Goal: Check status: Check status

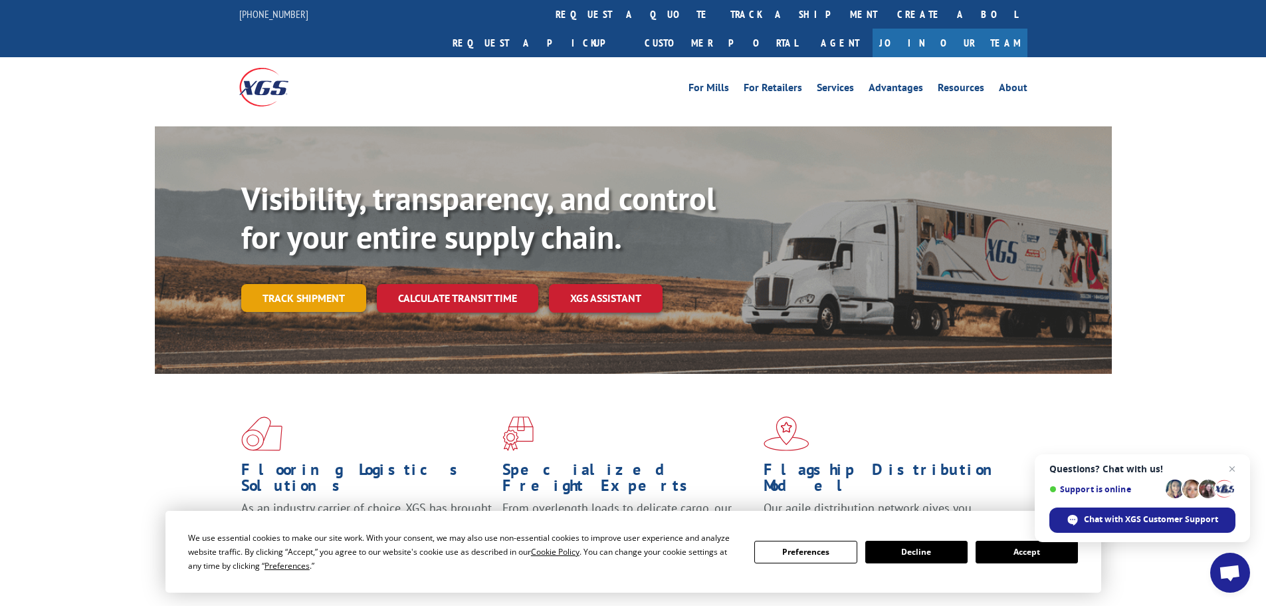
click at [288, 284] on link "Track shipment" at bounding box center [303, 298] width 125 height 28
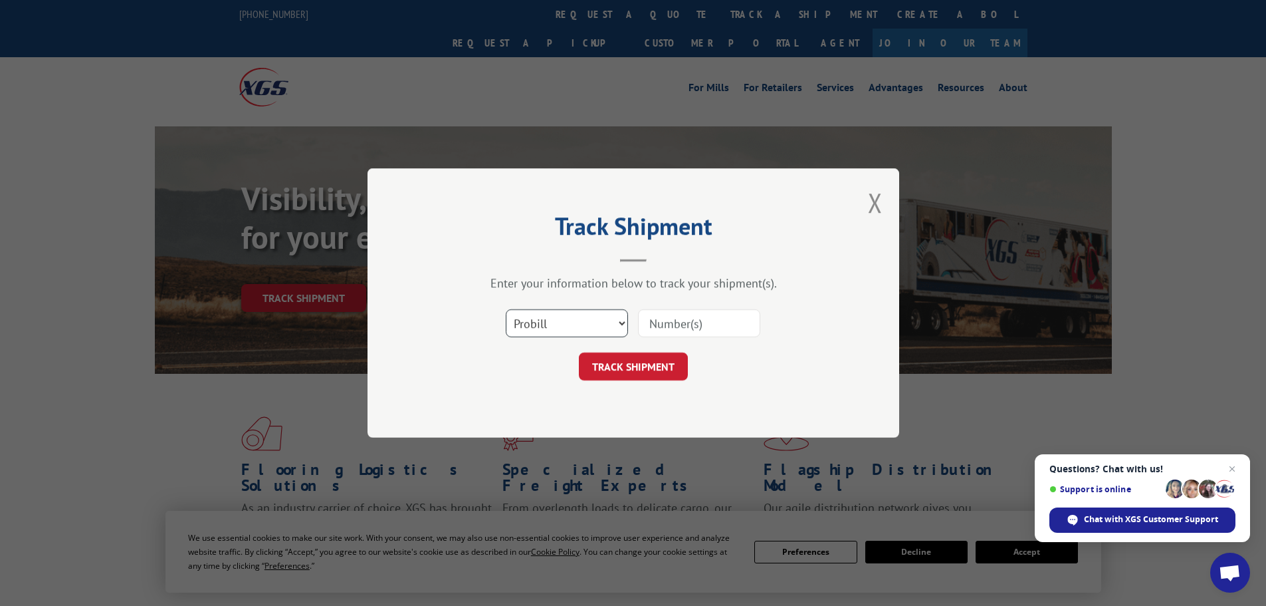
drag, startPoint x: 570, startPoint y: 326, endPoint x: 563, endPoint y: 329, distance: 8.0
click at [570, 326] on select "Select category... Probill BOL PO" at bounding box center [567, 323] width 122 height 28
select select "po"
click at [506, 309] on select "Select category... Probill BOL PO" at bounding box center [567, 323] width 122 height 28
click at [681, 326] on input at bounding box center [699, 323] width 122 height 28
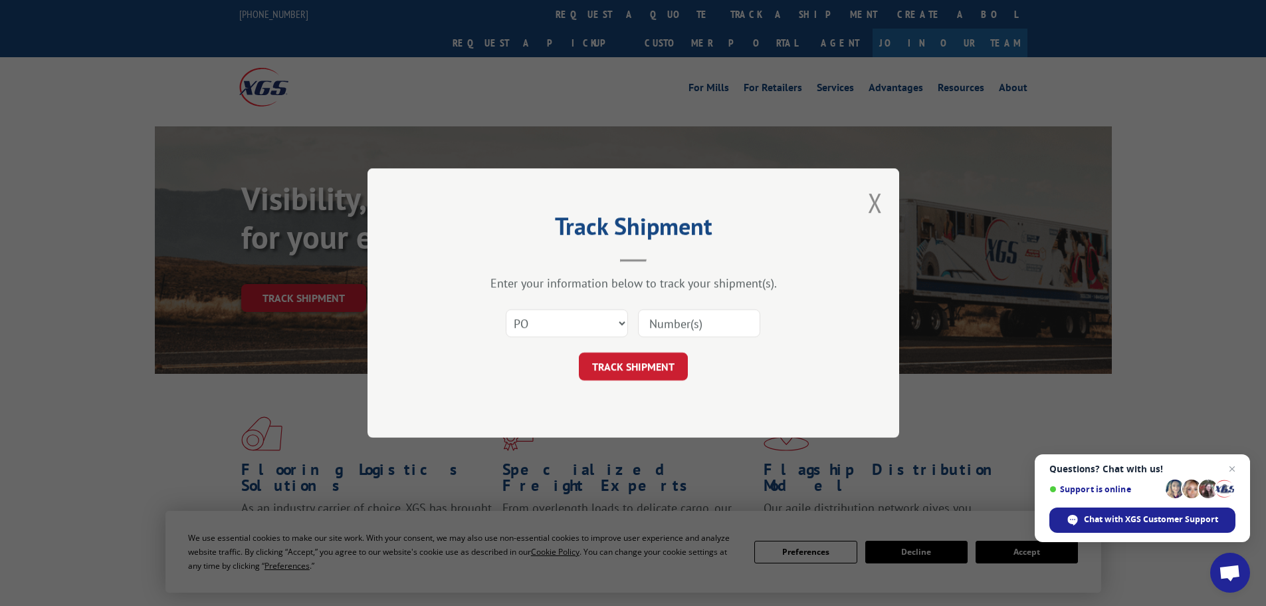
paste input "46519024"
type input "46519024"
click at [614, 366] on button "TRACK SHIPMENT" at bounding box center [633, 366] width 109 height 28
